Goal: Task Accomplishment & Management: Use online tool/utility

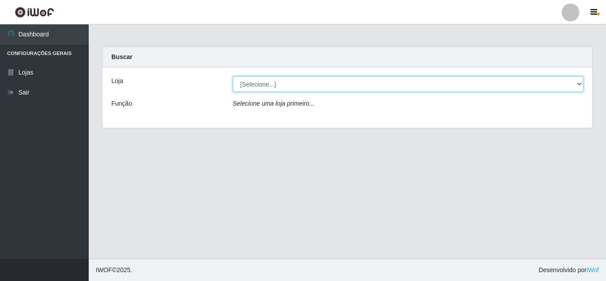
click at [270, 85] on select "[Selecione...] Leite Clan - [GEOGRAPHIC_DATA]" at bounding box center [408, 84] width 351 height 16
select select "498"
click at [233, 76] on select "[Selecione...] Leite Clan - [GEOGRAPHIC_DATA]" at bounding box center [408, 84] width 351 height 16
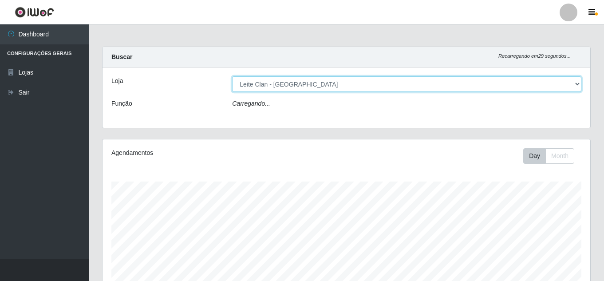
scroll to position [184, 488]
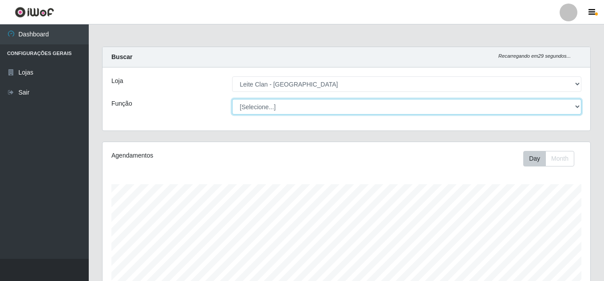
click at [260, 105] on select "[Selecione...] Auxiliar de Depósito Carregador e Descarregador de Caminhão ++" at bounding box center [406, 107] width 349 height 16
select select "106"
click at [232, 99] on select "[Selecione...] Auxiliar de Depósito Carregador e Descarregador de Caminhão ++" at bounding box center [406, 107] width 349 height 16
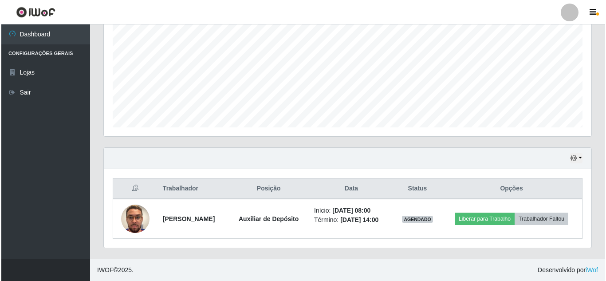
scroll to position [197, 0]
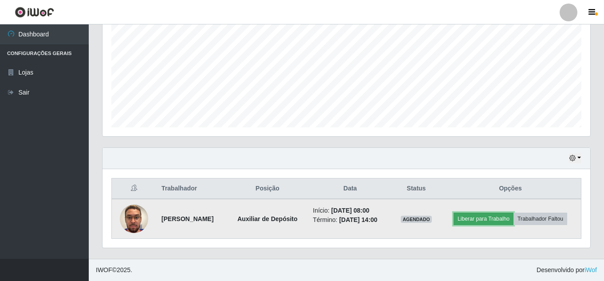
click at [513, 213] on button "Liberar para Trabalho" at bounding box center [483, 219] width 60 height 12
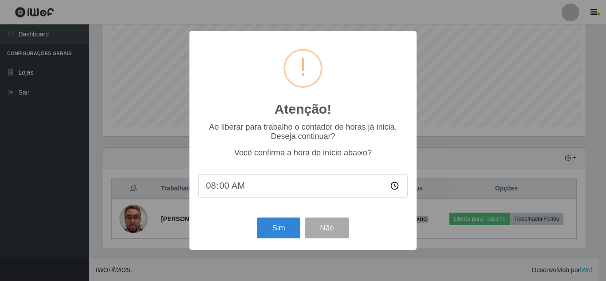
scroll to position [184, 483]
click at [270, 230] on button "Sim" at bounding box center [278, 227] width 43 height 21
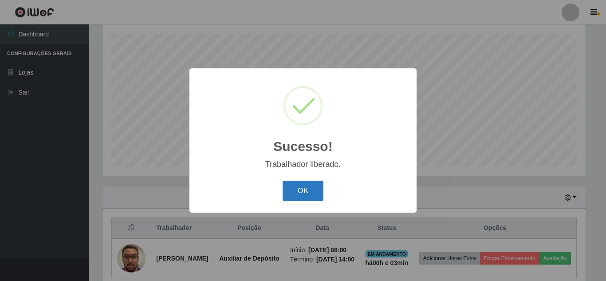
click at [309, 186] on button "OK" at bounding box center [303, 191] width 41 height 21
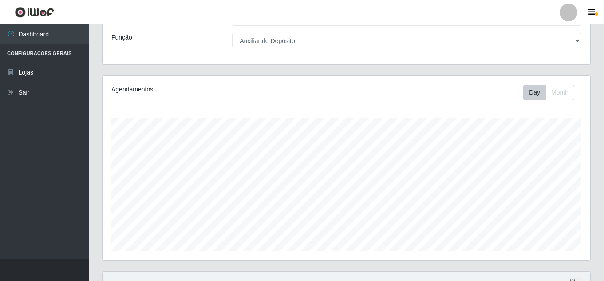
scroll to position [133, 0]
